Goal: Task Accomplishment & Management: Complete application form

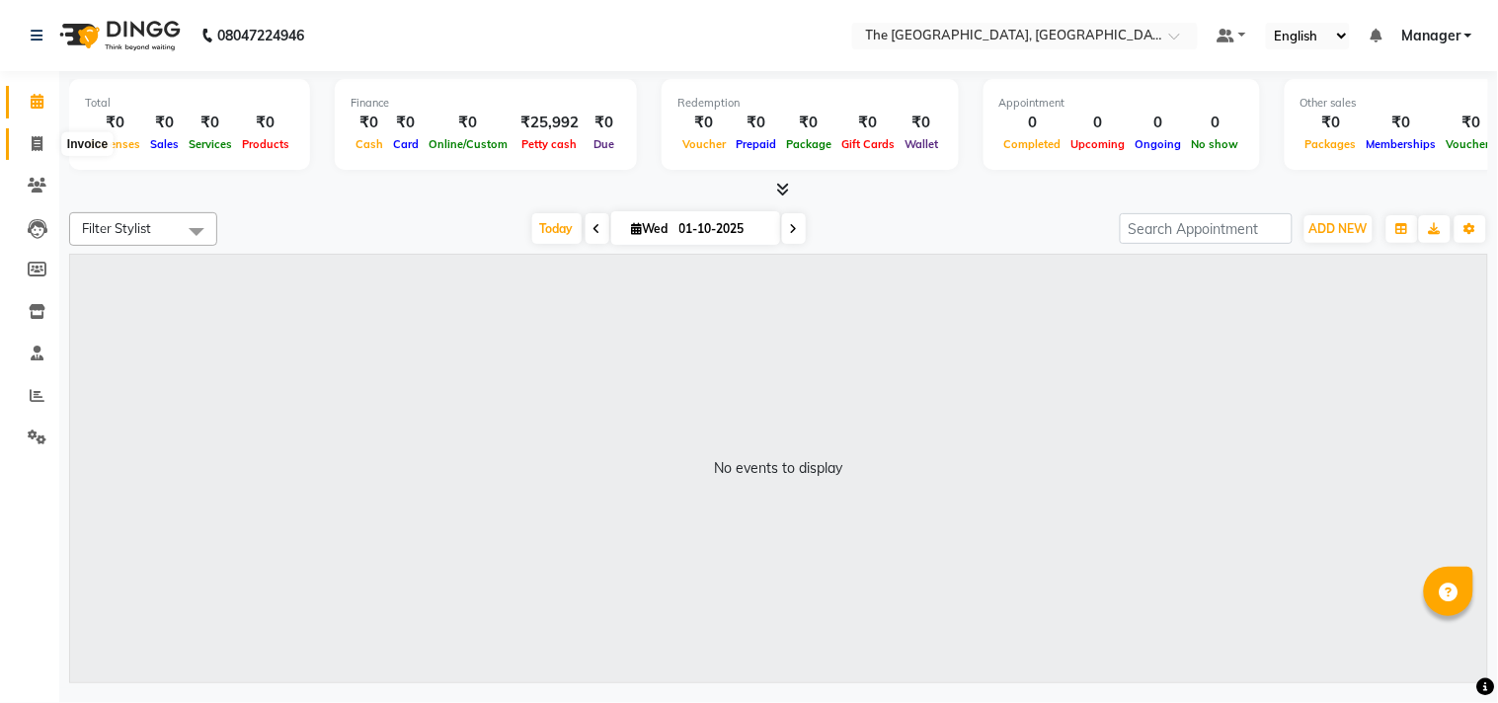
click at [28, 148] on span at bounding box center [37, 144] width 35 height 23
select select "7501"
select select "service"
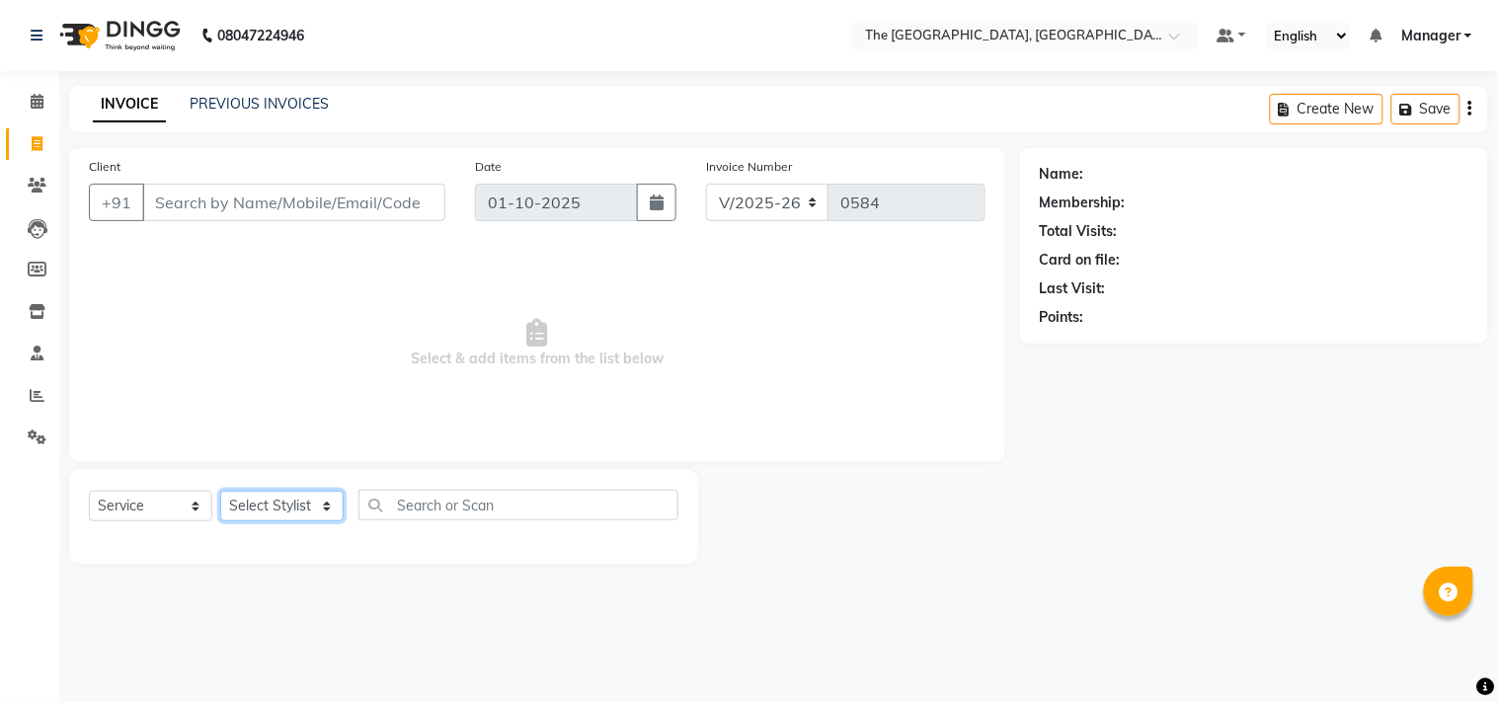
click at [310, 513] on select "Select Stylist FATHIMUNNISA Manager [PERSON_NAME] SUMIT [PERSON_NAME]" at bounding box center [281, 506] width 123 height 31
select select "68015"
click at [220, 492] on select "Select Stylist FATHIMUNNISA Manager [PERSON_NAME] SUMIT [PERSON_NAME]" at bounding box center [281, 506] width 123 height 31
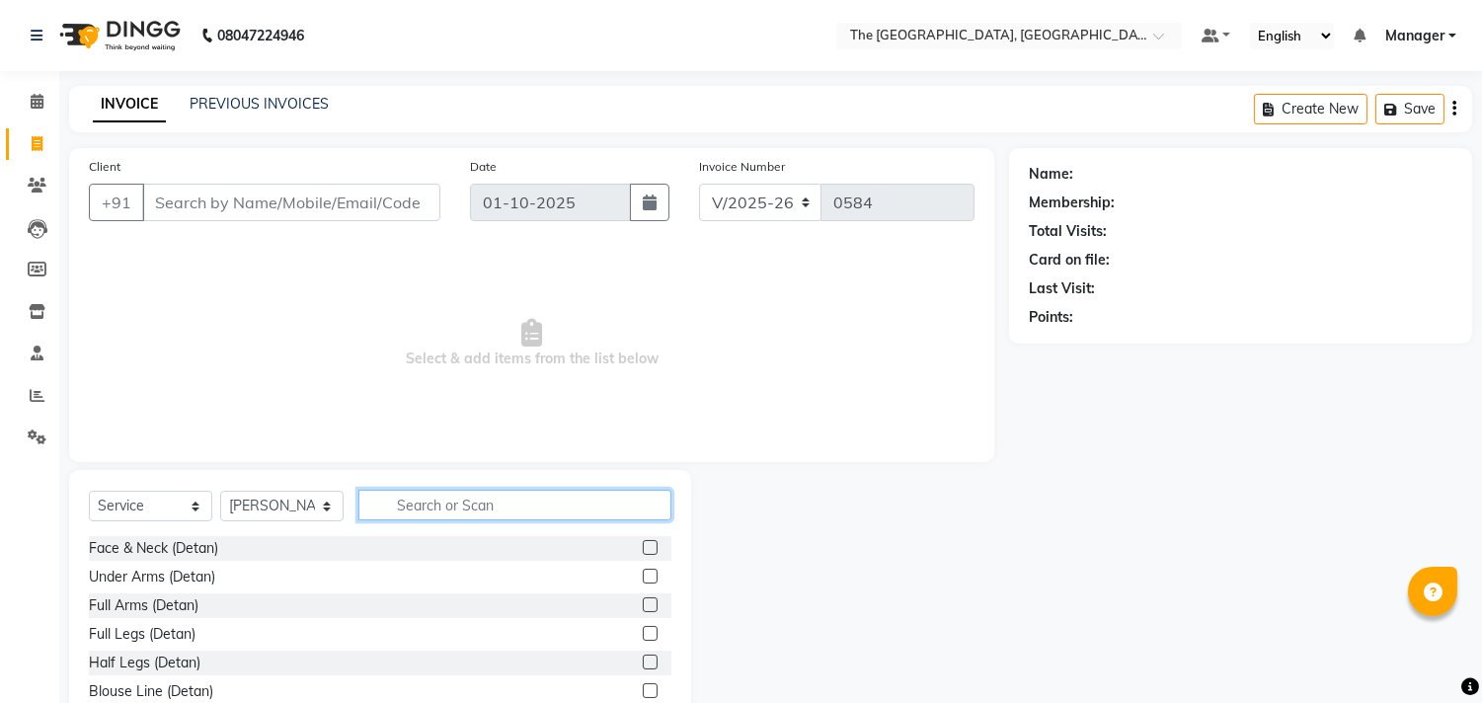
click at [398, 504] on input "text" at bounding box center [514, 505] width 313 height 31
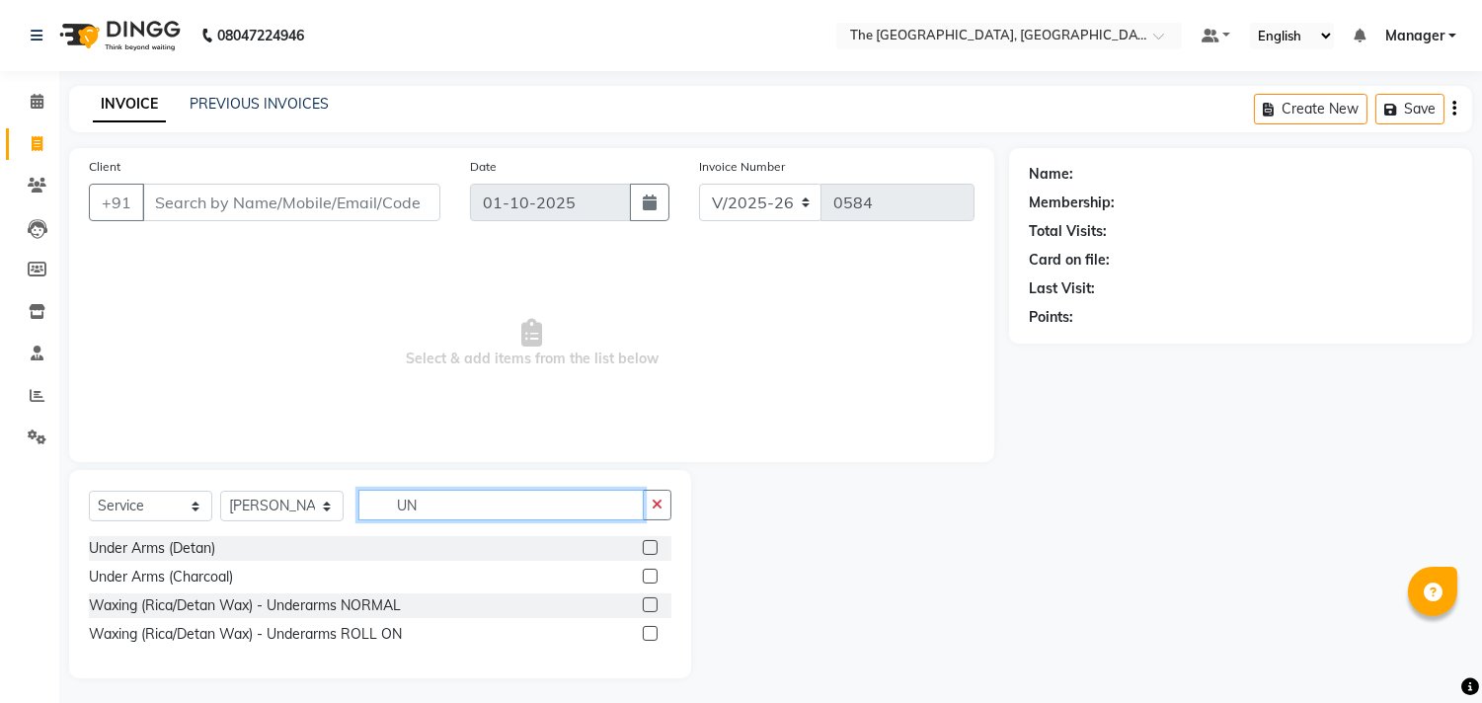
type input "UN"
click at [652, 598] on label at bounding box center [650, 604] width 15 height 15
click at [652, 599] on input "checkbox" at bounding box center [649, 605] width 13 height 13
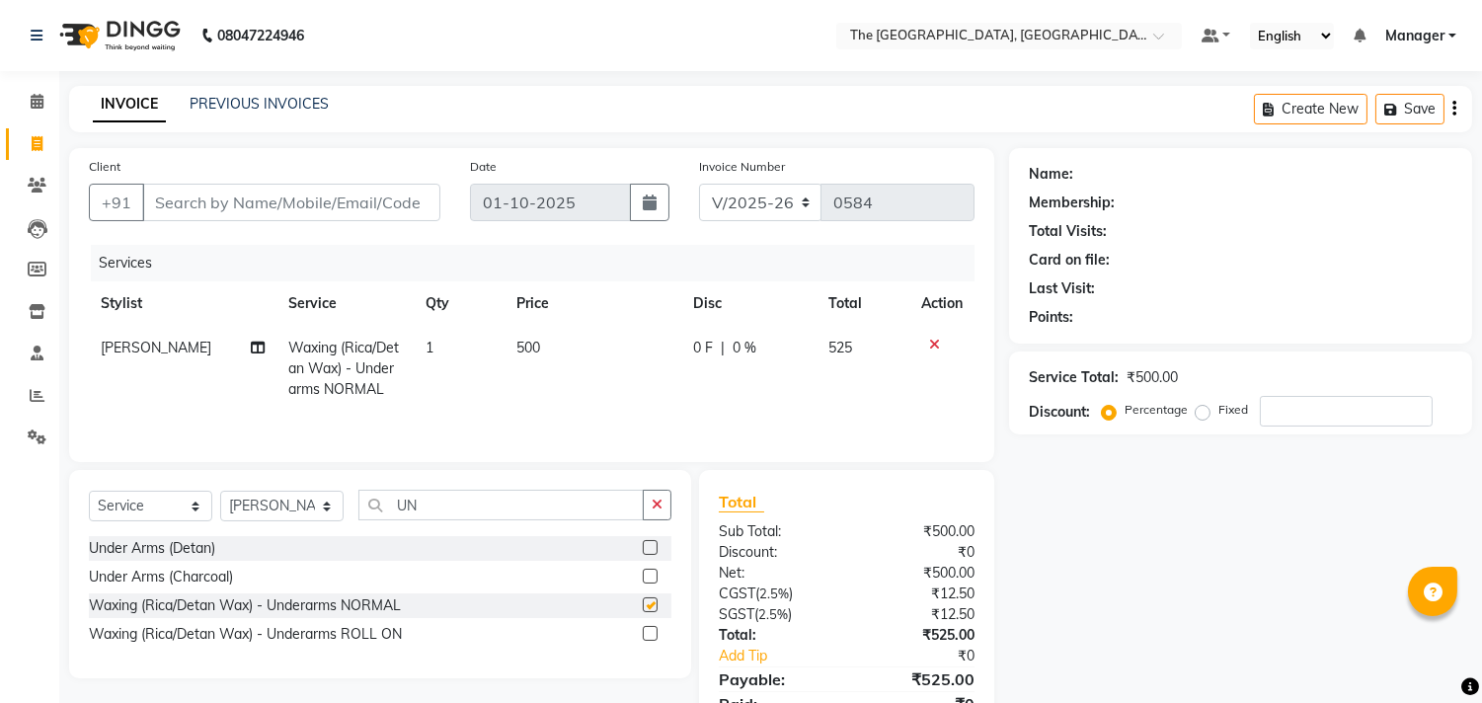
checkbox input "false"
click at [653, 500] on icon "button" at bounding box center [657, 505] width 11 height 14
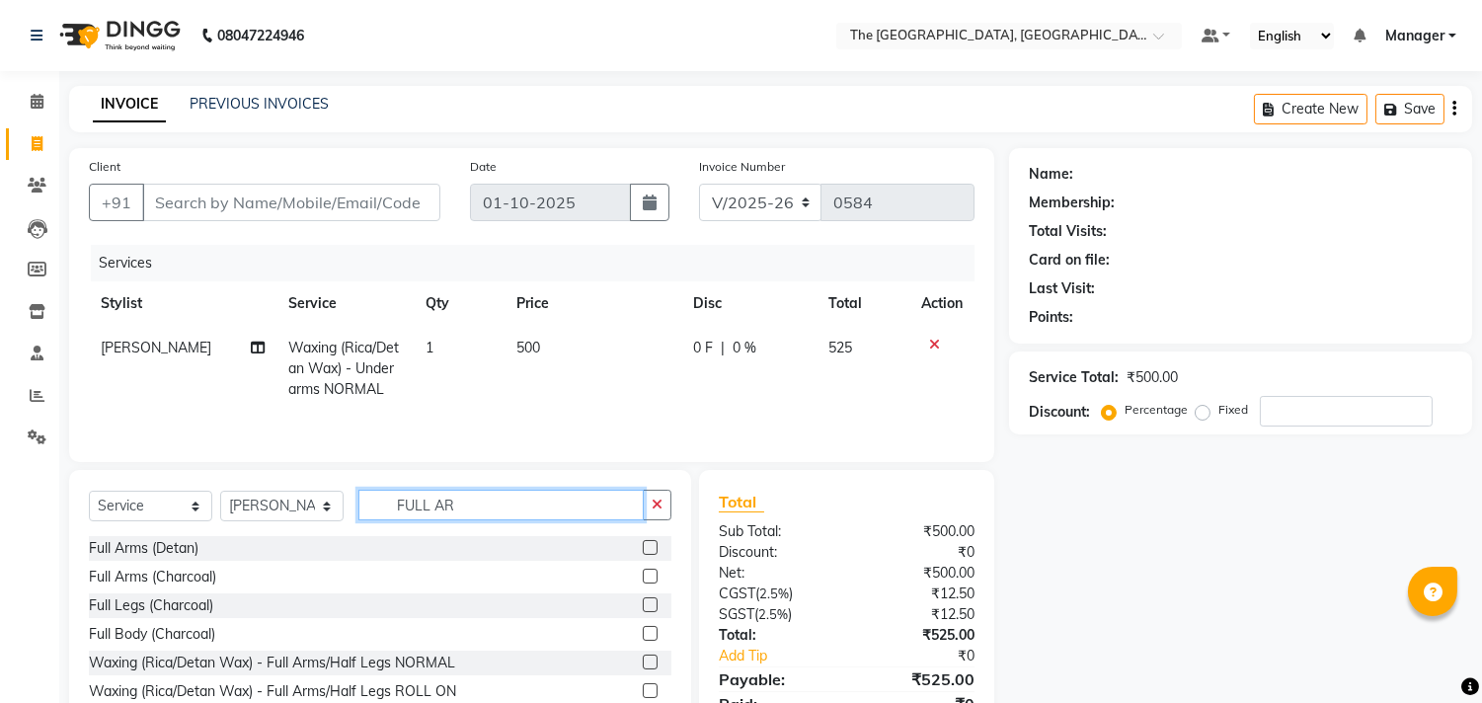
type input "FULL AR"
click at [650, 659] on label at bounding box center [650, 662] width 15 height 15
click at [650, 659] on input "checkbox" at bounding box center [649, 662] width 13 height 13
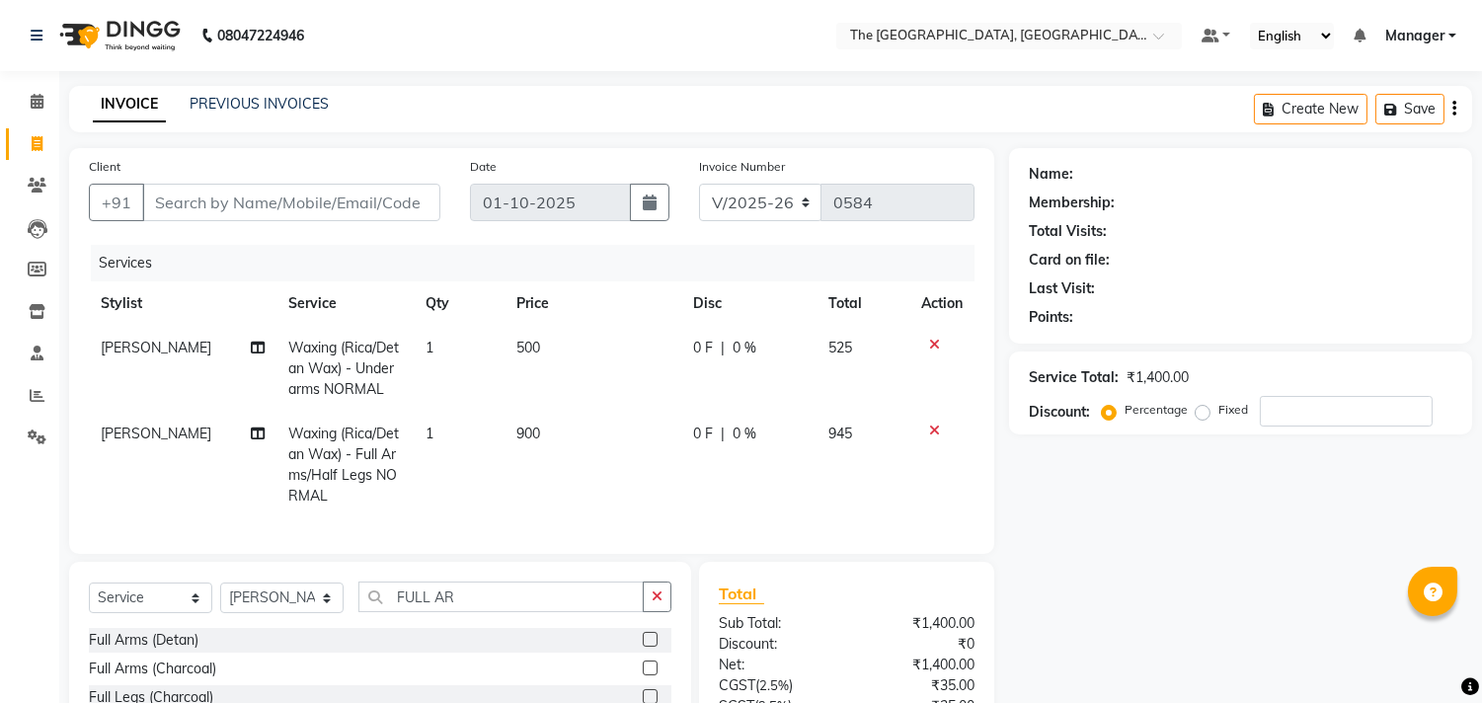
checkbox input "false"
click at [657, 605] on button "button" at bounding box center [657, 596] width 29 height 31
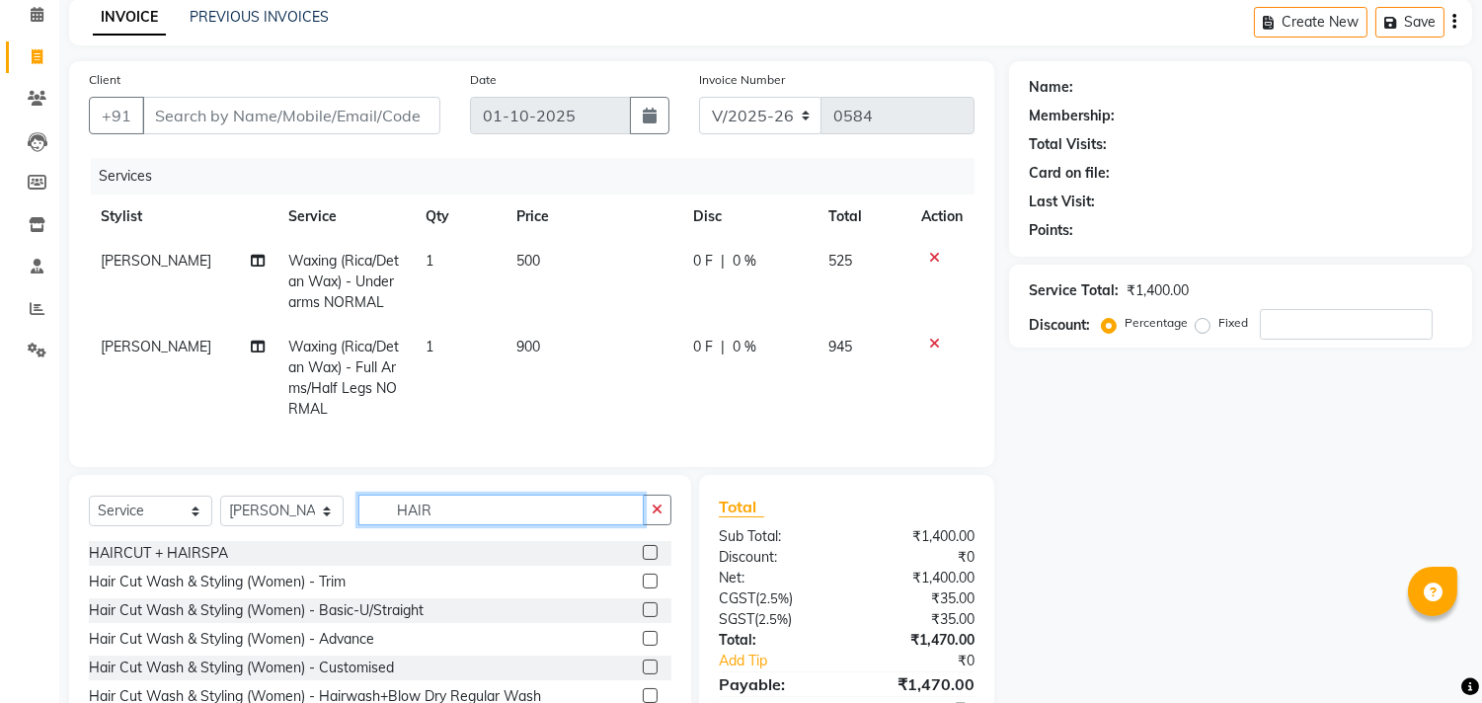
scroll to position [89, 0]
type input "HAIR"
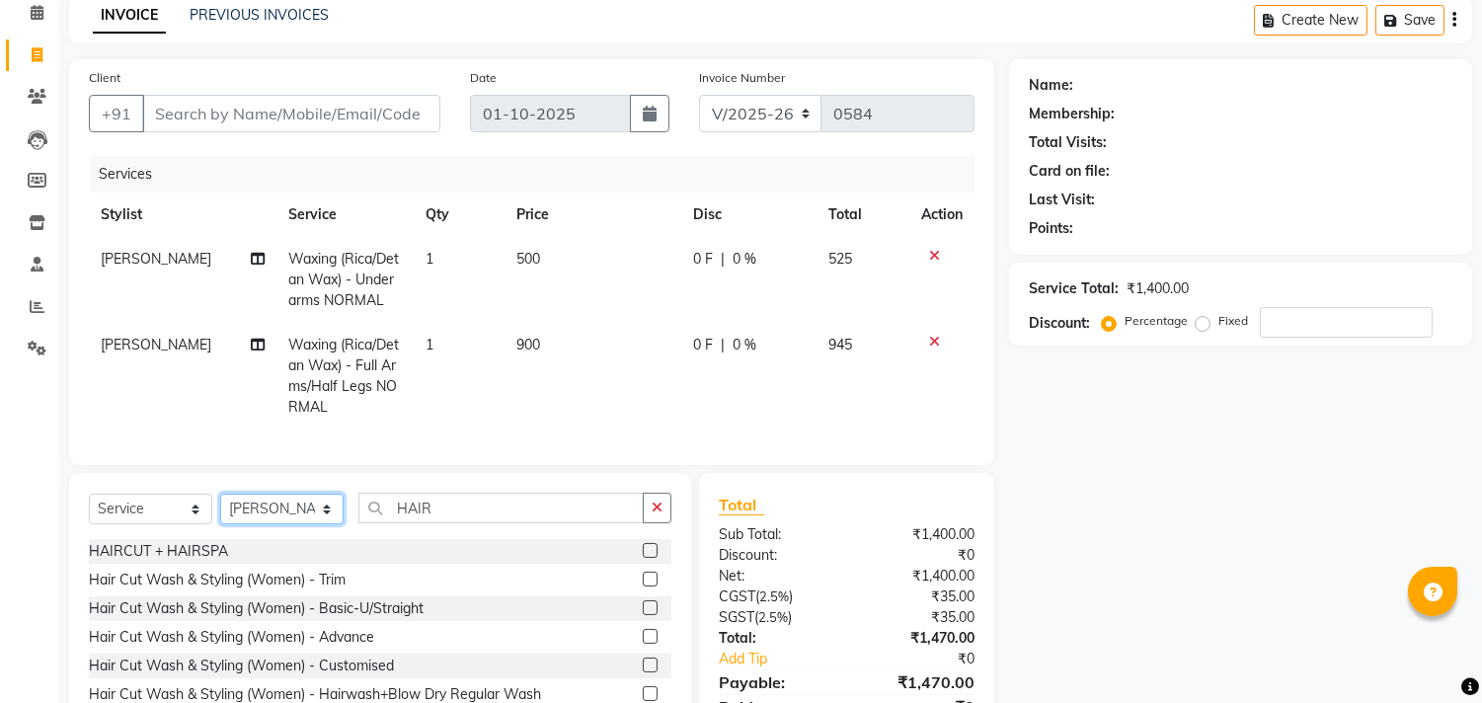
click at [309, 524] on select "Select Stylist FATHIMUNNISA Manager [PERSON_NAME] SUMIT [PERSON_NAME]" at bounding box center [281, 509] width 123 height 31
select select "90343"
click at [220, 510] on select "Select Stylist FATHIMUNNISA Manager [PERSON_NAME] SUMIT [PERSON_NAME]" at bounding box center [281, 509] width 123 height 31
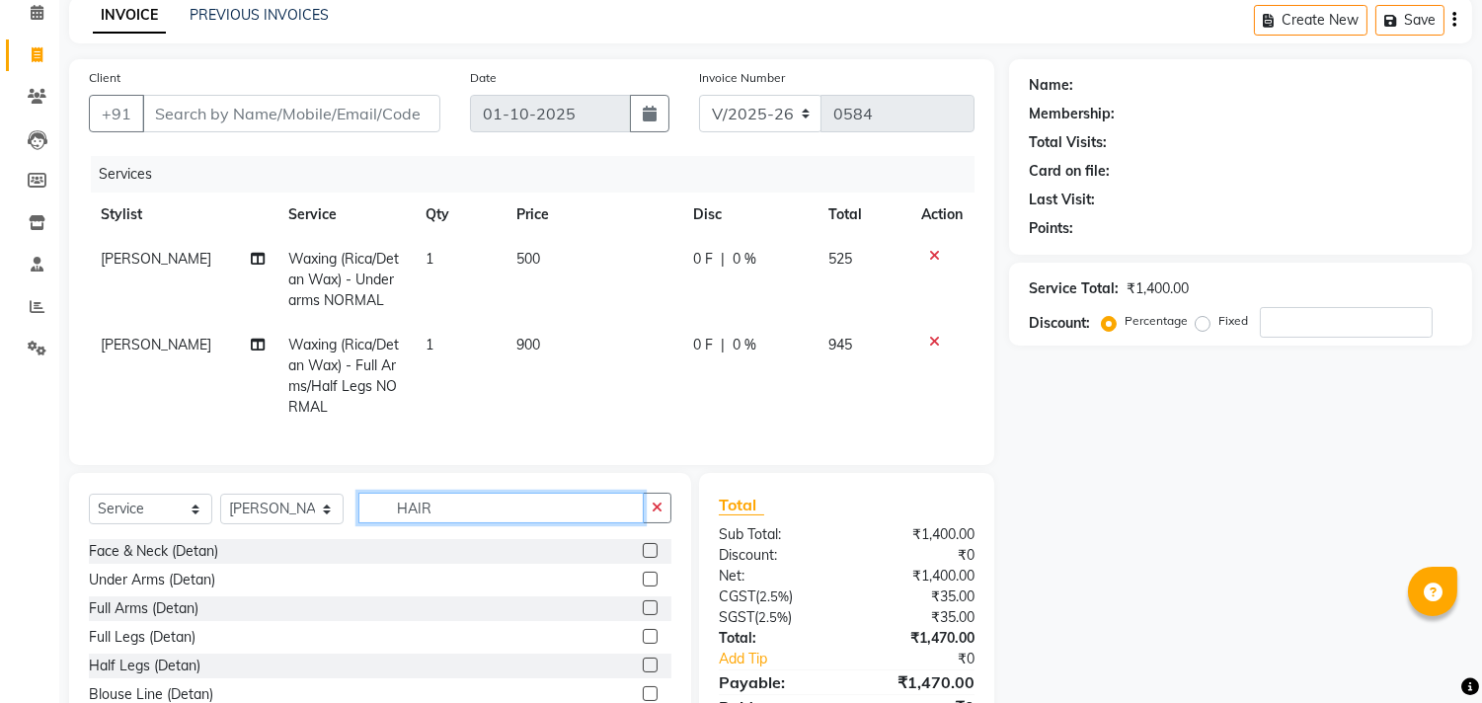
click at [515, 518] on input "HAIR" at bounding box center [500, 508] width 285 height 31
type input "H"
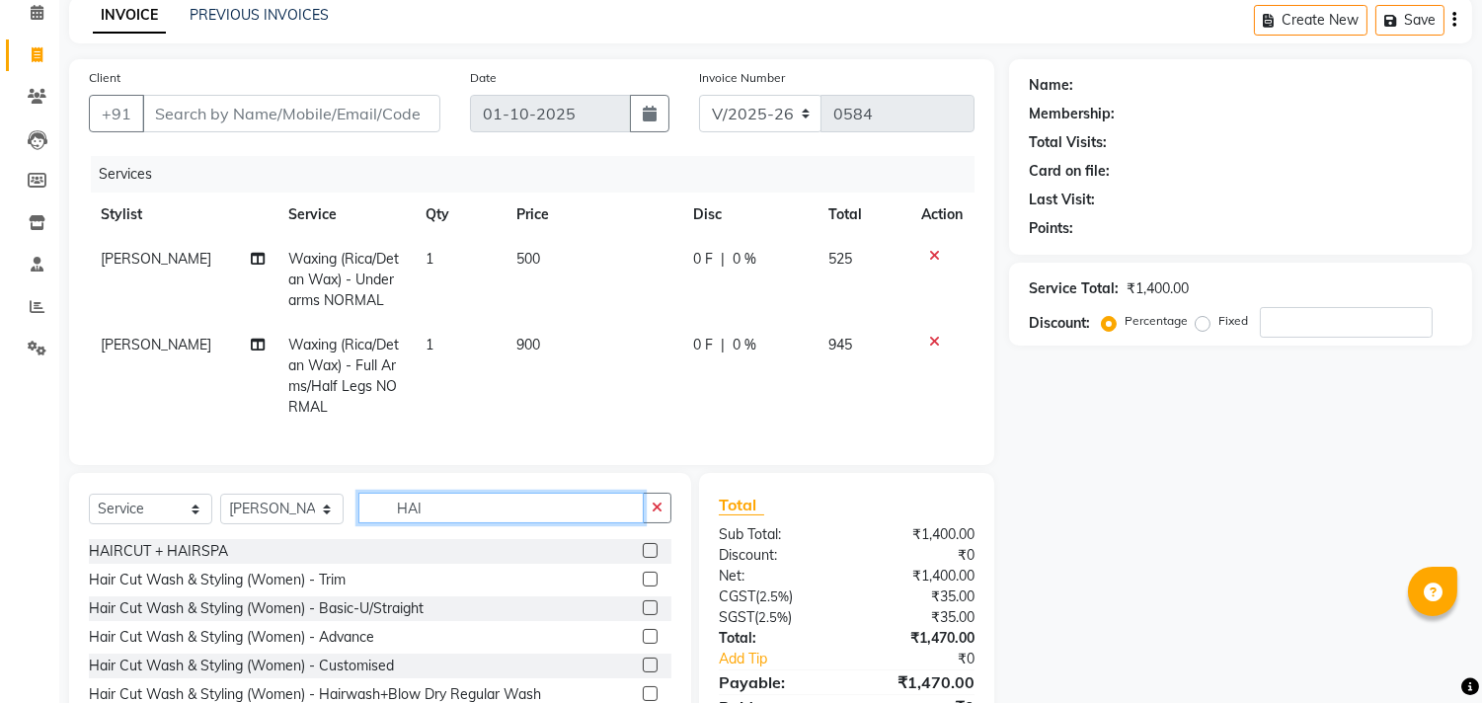
type input "HAIR"
click at [643, 615] on label at bounding box center [650, 607] width 15 height 15
click at [643, 615] on input "checkbox" at bounding box center [649, 608] width 13 height 13
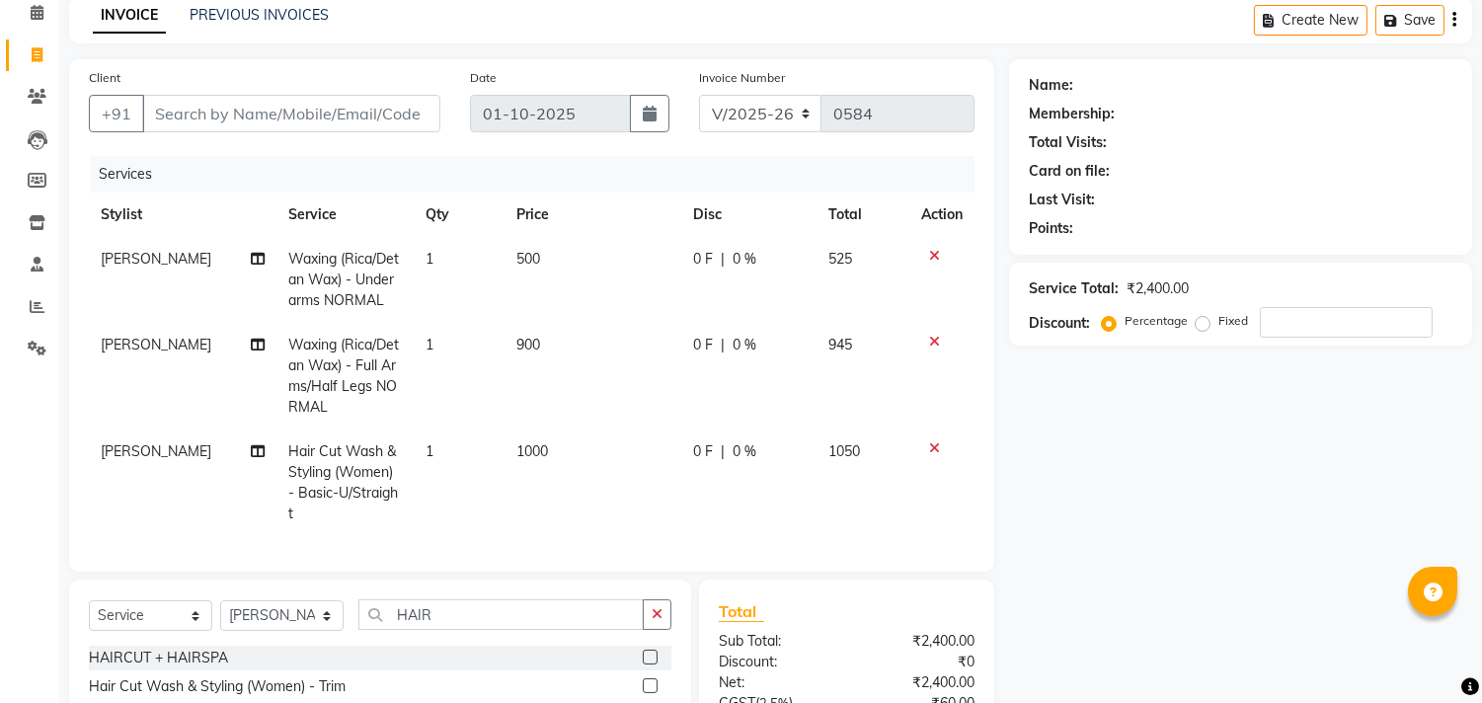
checkbox input "false"
click at [151, 261] on span "[PERSON_NAME]" at bounding box center [156, 259] width 111 height 18
select select "68015"
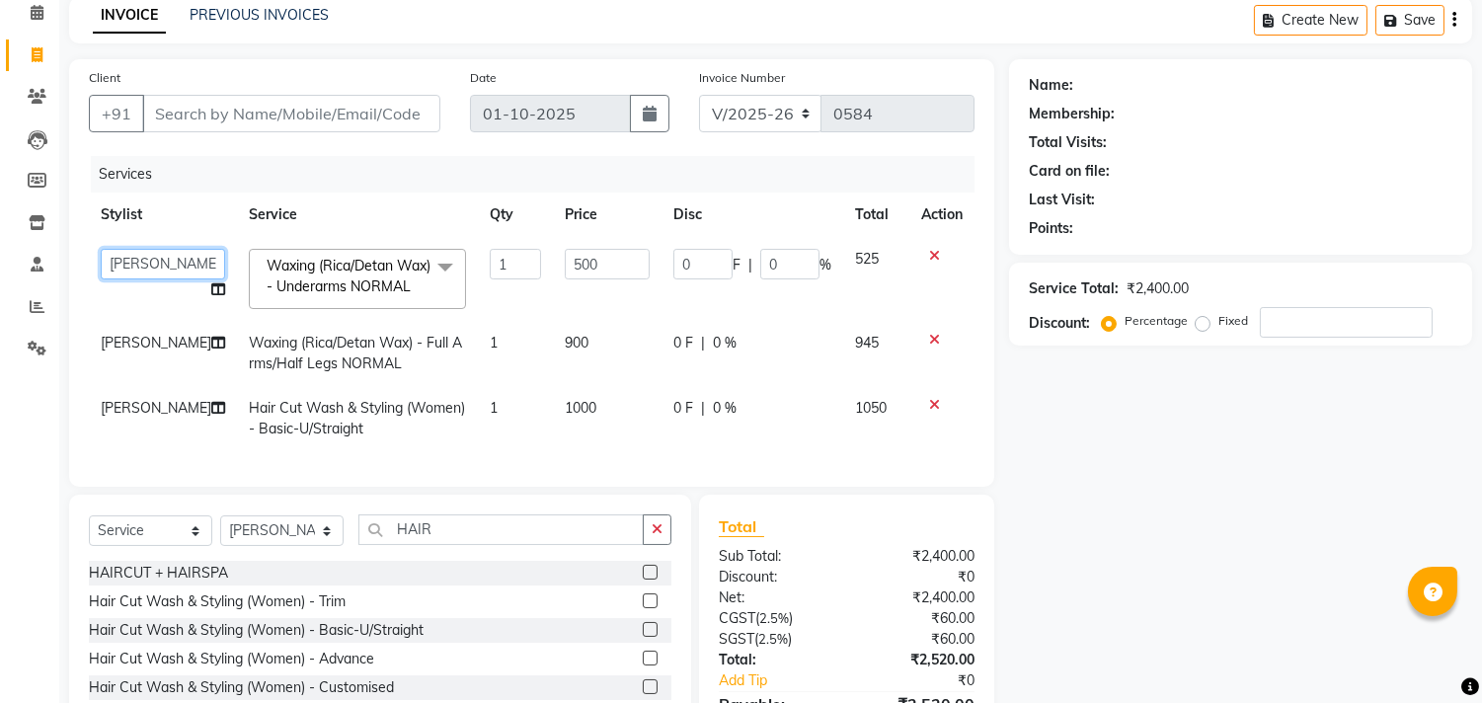
click at [151, 261] on select "FATHIMUNNISA Manager [PERSON_NAME] SUMIT [PERSON_NAME]" at bounding box center [163, 264] width 124 height 31
click at [515, 337] on tbody "FATHIMUNNISA Manager [PERSON_NAME] SUMIT [PERSON_NAME] Waxing (Rica/Detan Wax) …" at bounding box center [532, 344] width 886 height 214
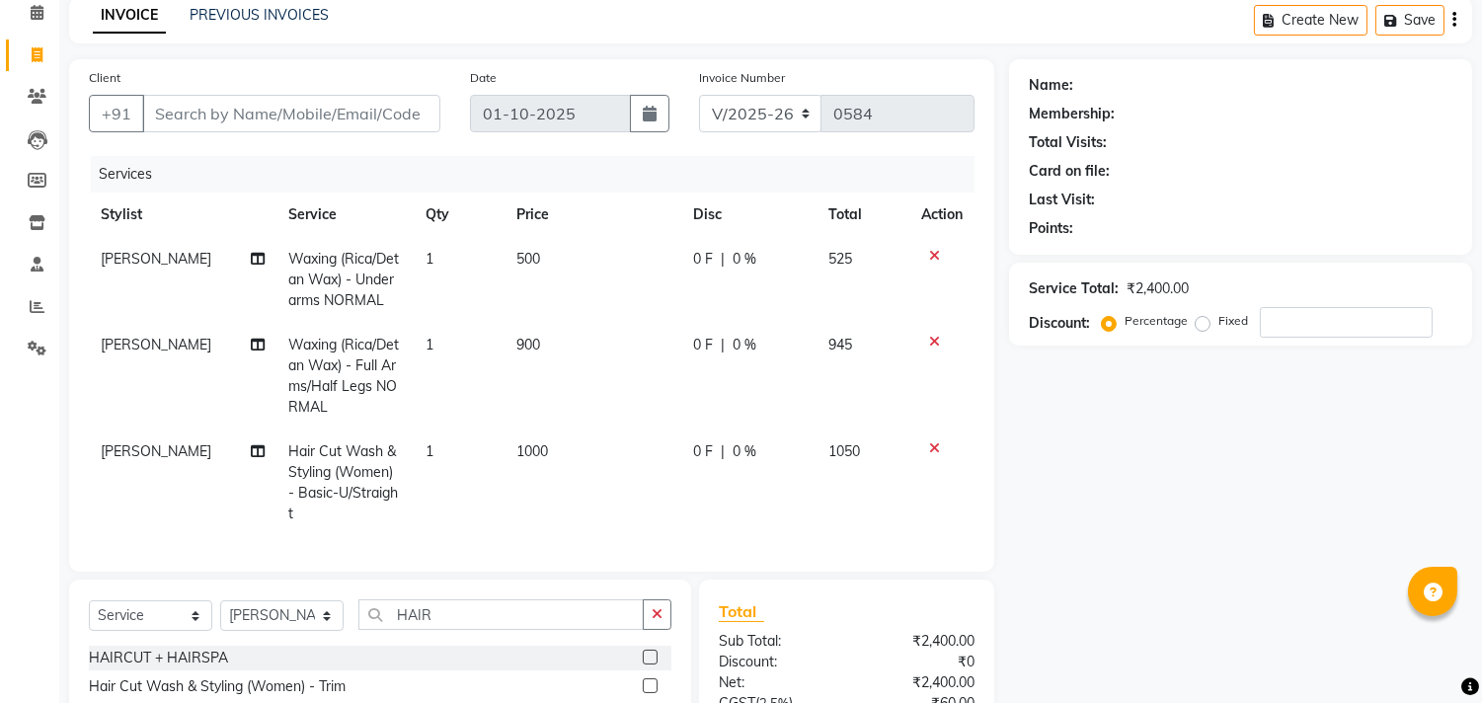
click at [149, 344] on span "[PERSON_NAME]" at bounding box center [156, 345] width 111 height 18
select select "68015"
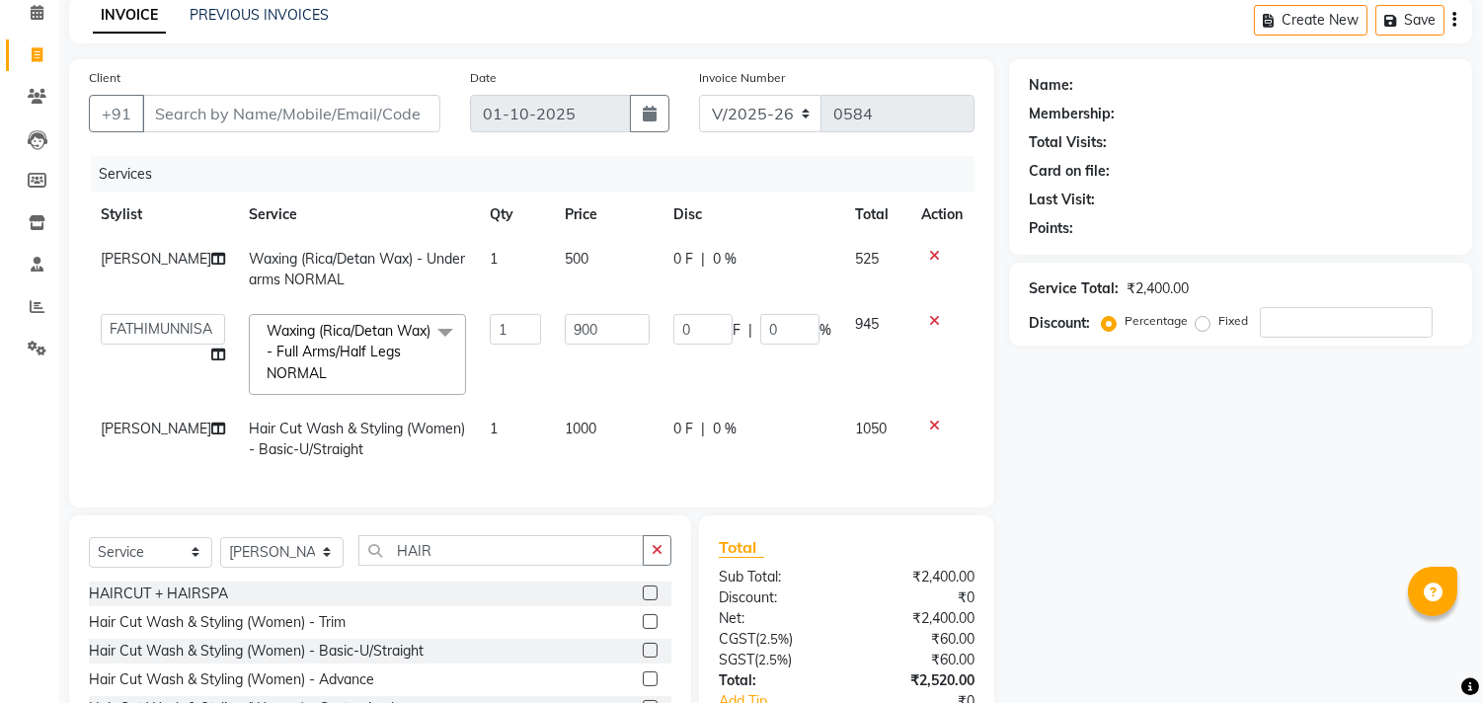
click at [495, 391] on td "1" at bounding box center [515, 354] width 75 height 105
click at [139, 263] on span "[PERSON_NAME]" at bounding box center [156, 259] width 111 height 18
select select "68015"
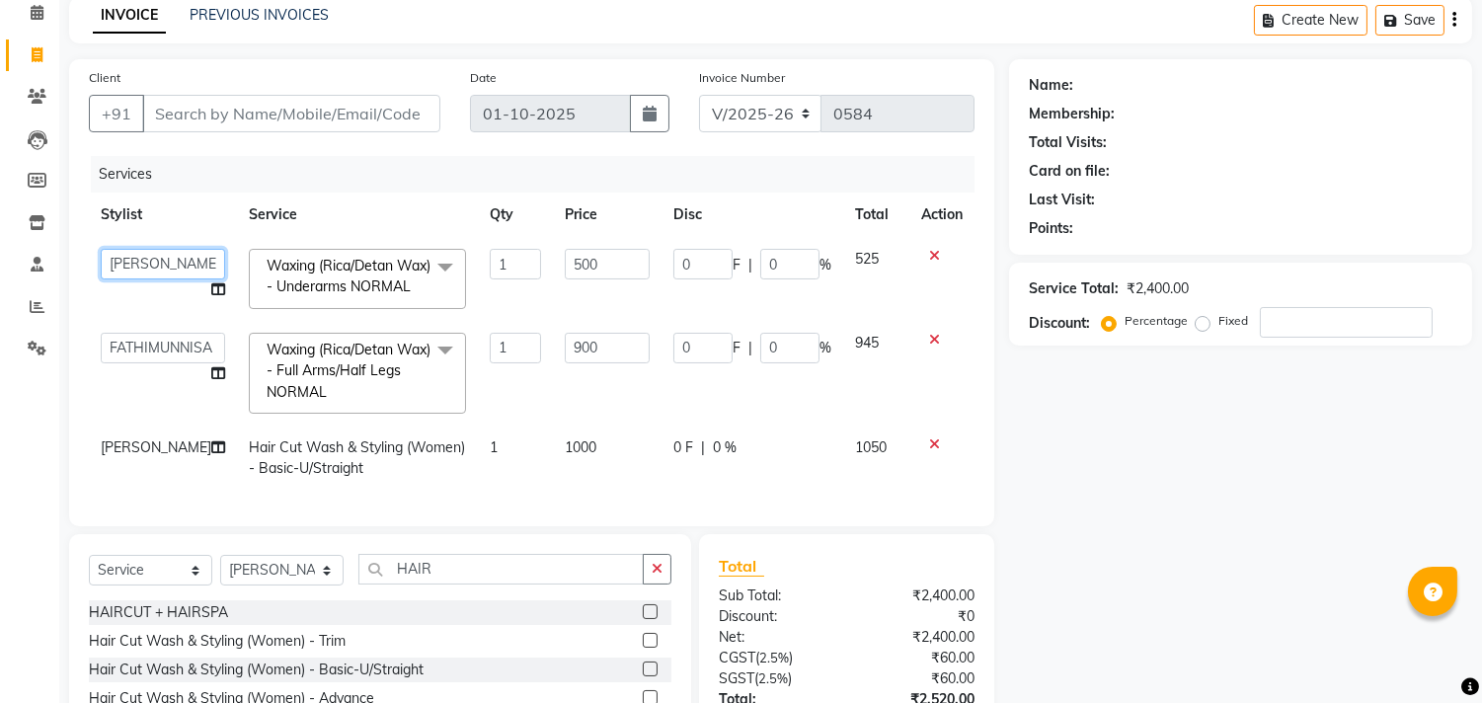
click at [139, 263] on select "FATHIMUNNISA Manager [PERSON_NAME] SUMIT [PERSON_NAME]" at bounding box center [163, 264] width 124 height 31
click at [185, 223] on th "Stylist" at bounding box center [163, 215] width 148 height 44
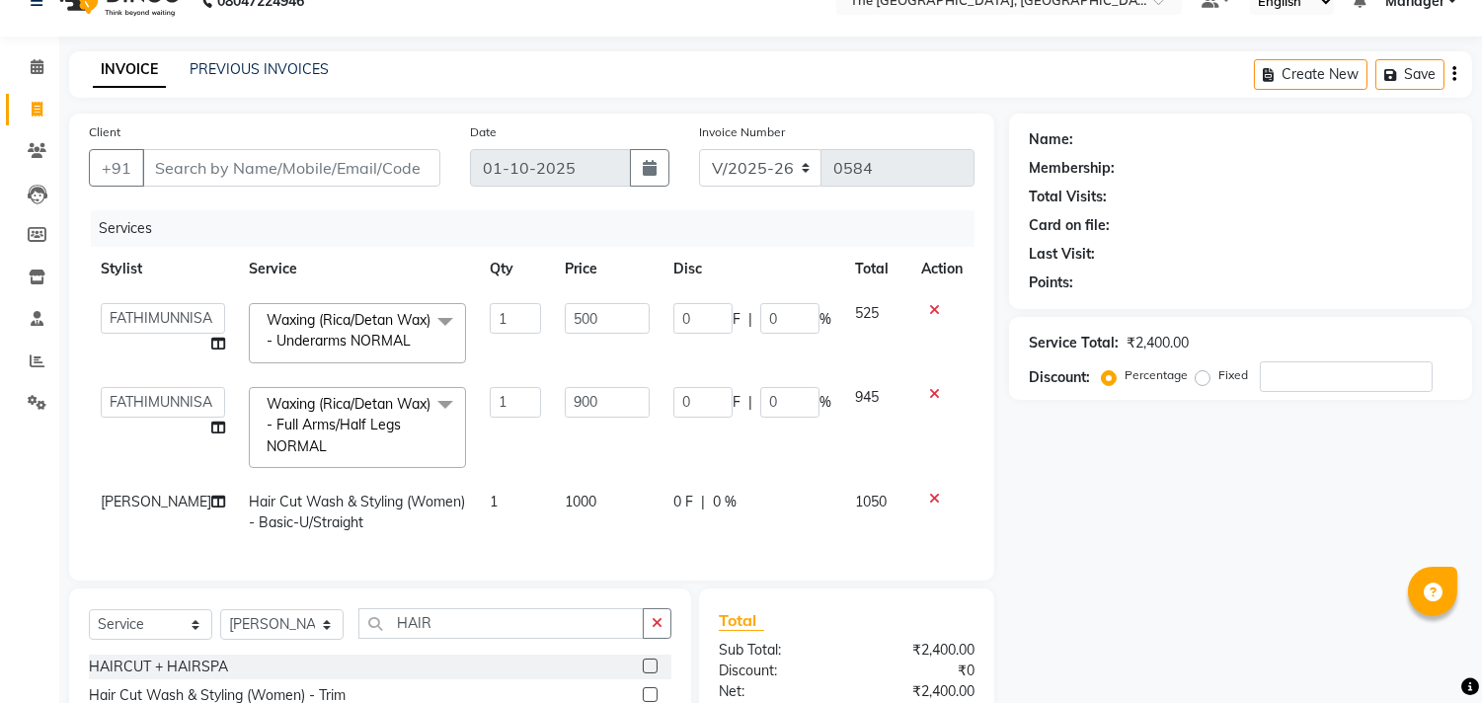
scroll to position [15, 0]
